Goal: Participate in discussion: Engage in conversation with other users on a specific topic

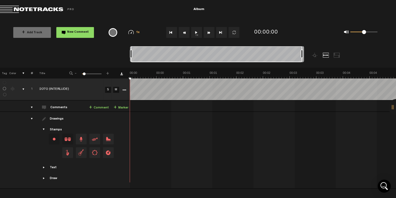
drag, startPoint x: 166, startPoint y: 52, endPoint x: 319, endPoint y: 47, distance: 153.2
click at [319, 47] on div at bounding box center [239, 57] width 218 height 22
click at [164, 57] on div at bounding box center [217, 54] width 172 height 16
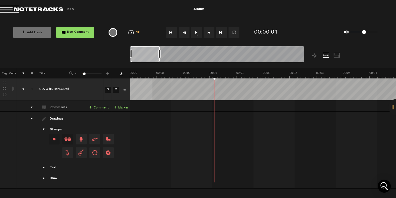
click at [153, 19] on div "Loading... 100% + Add Track New Comment 1x 0.25x 0.5x 0.75x 1x 1.25x 1.5x 1.75x…" at bounding box center [198, 19] width 396 height 0
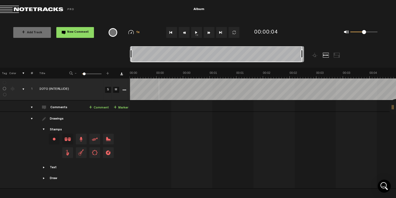
drag, startPoint x: 160, startPoint y: 54, endPoint x: 353, endPoint y: 51, distance: 193.2
click at [353, 51] on nt-zoom-navigation-bar at bounding box center [198, 57] width 396 height 22
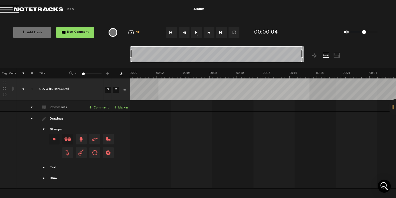
click at [327, 57] on div at bounding box center [326, 55] width 7 height 5
click at [336, 56] on div at bounding box center [337, 55] width 7 height 5
click at [327, 56] on div at bounding box center [326, 55] width 7 height 5
click at [124, 91] on icon "More" at bounding box center [124, 90] width 4 height 4
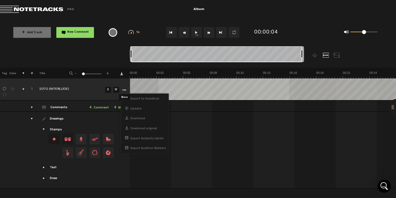
click at [124, 91] on icon "More" at bounding box center [124, 90] width 4 height 4
click at [22, 88] on div "comments, stamps & drawings" at bounding box center [21, 89] width 8 height 5
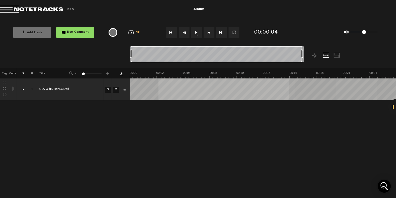
click at [5, 89] on label at bounding box center [5, 89] width 0 height 0
click at [23, 90] on div "comments, stamps & drawings" at bounding box center [21, 89] width 8 height 5
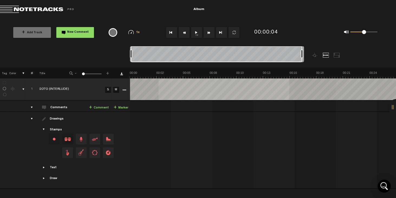
click at [14, 90] on div "Change the color of the waveform" at bounding box center [13, 89] width 8 height 5
click at [98, 108] on link "+ Comment" at bounding box center [99, 108] width 20 height 6
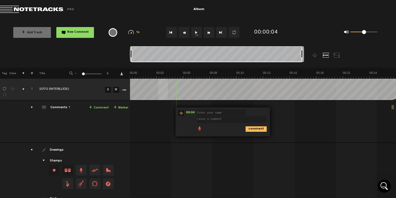
click at [222, 149] on div at bounding box center [264, 158] width 267 height 23
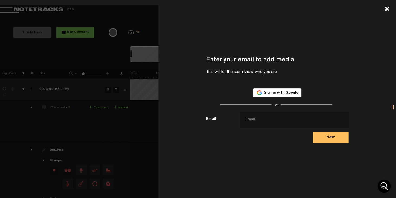
click at [389, 9] on div at bounding box center [387, 9] width 5 height 5
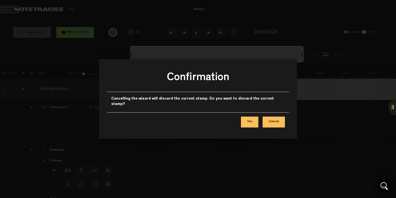
click at [248, 119] on button "Yes" at bounding box center [249, 122] width 17 height 11
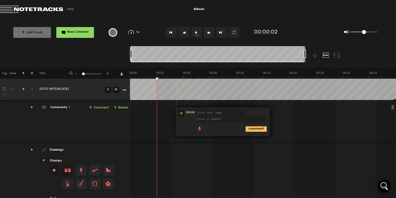
drag, startPoint x: 83, startPoint y: 75, endPoint x: 46, endPoint y: 75, distance: 36.6
click at [46, 75] on tr "Tag Color # Title - 1 100 1 +" at bounding box center [198, 73] width 396 height 11
click at [395, 108] on div at bounding box center [397, 107] width 16 height 16
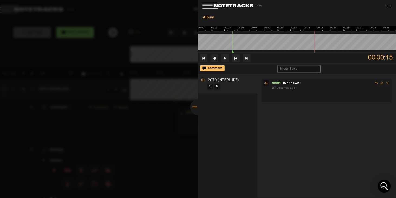
click at [387, 85] on span "Delete comment" at bounding box center [387, 82] width 5 height 5
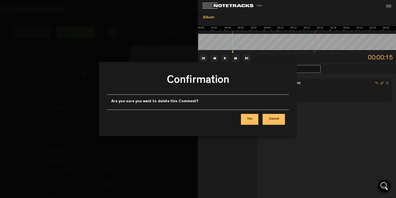
click at [249, 117] on button "Yes" at bounding box center [249, 119] width 17 height 11
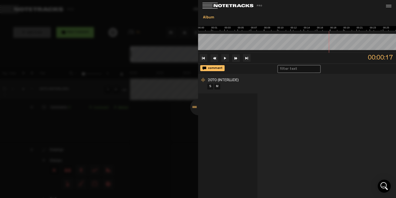
click at [215, 70] on span "comment" at bounding box center [214, 68] width 16 height 3
click at [282, 99] on textarea at bounding box center [331, 98] width 118 height 7
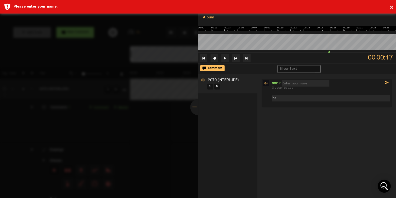
type textarea "Na"
click at [294, 86] on input "text" at bounding box center [305, 83] width 47 height 7
type input "Kiii"
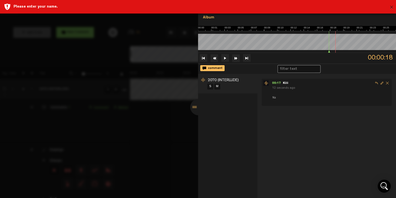
click at [392, 7] on button "×" at bounding box center [392, 7] width 4 height 11
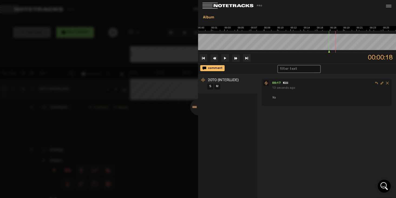
click at [161, 56] on div at bounding box center [198, 99] width 396 height 198
click at [193, 107] on div at bounding box center [198, 107] width 16 height 16
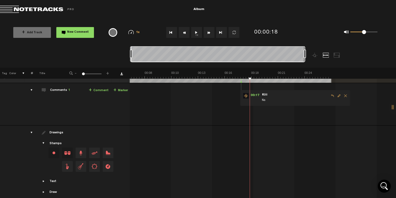
scroll to position [0, 0]
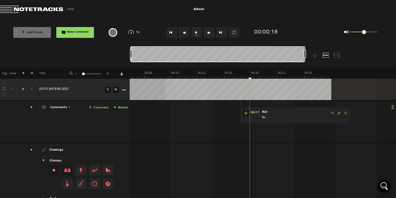
click at [32, 107] on div "comments" at bounding box center [29, 107] width 8 height 5
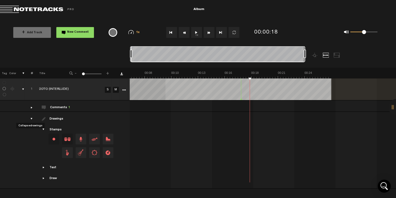
click at [30, 118] on div "drawings" at bounding box center [29, 118] width 8 height 5
